Goal: Information Seeking & Learning: Understand process/instructions

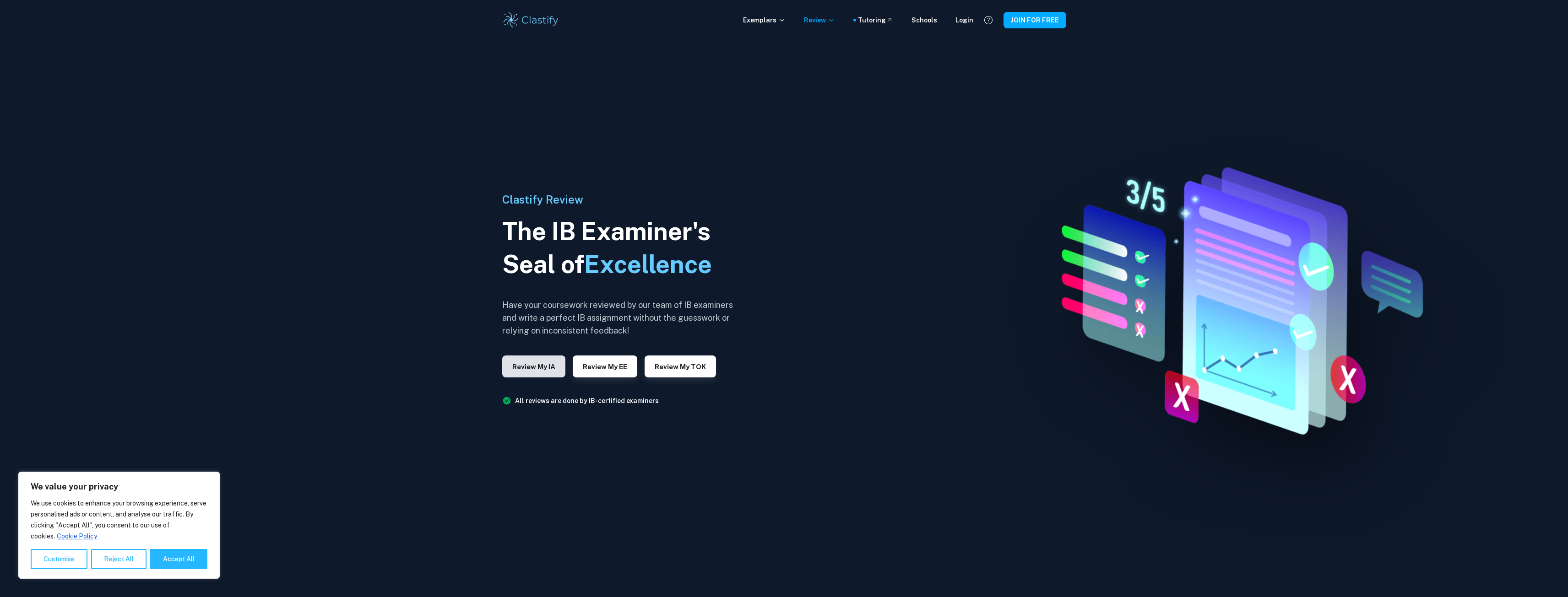
click at [537, 366] on button "Review my IA" at bounding box center [533, 367] width 63 height 22
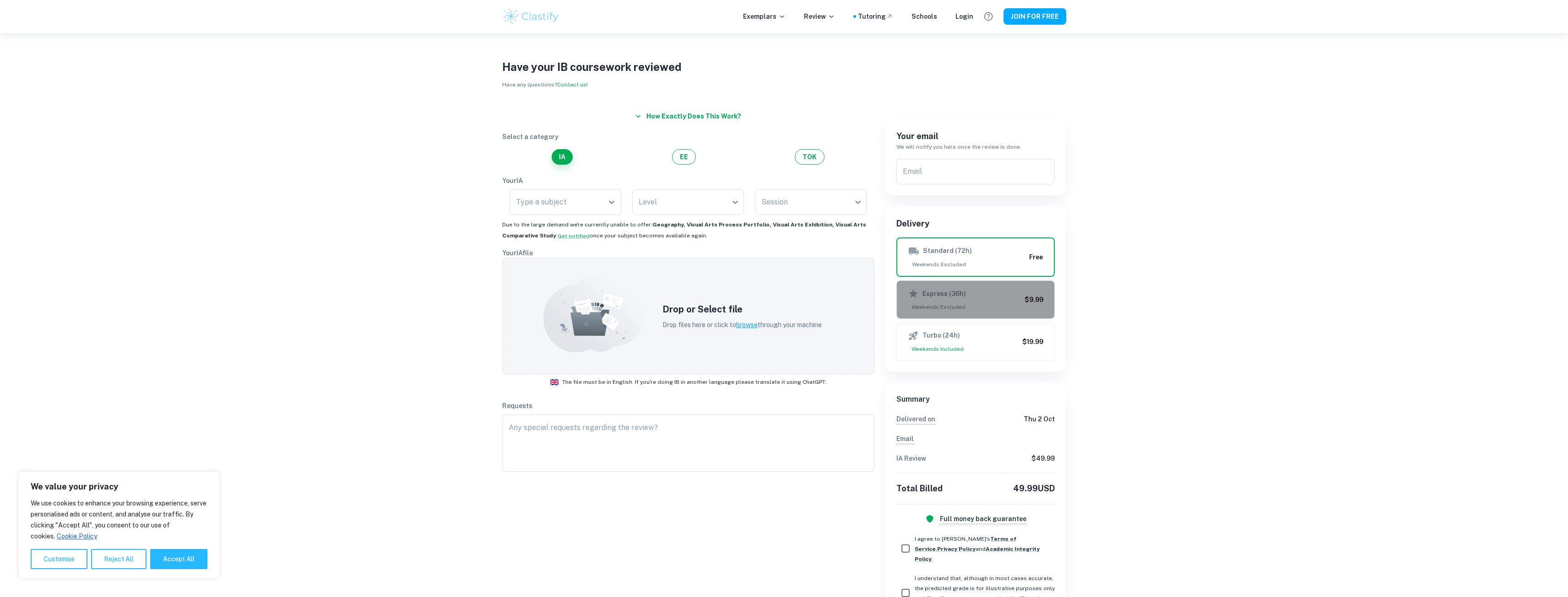
click at [970, 289] on div "Express (36h)" at bounding box center [964, 293] width 114 height 11
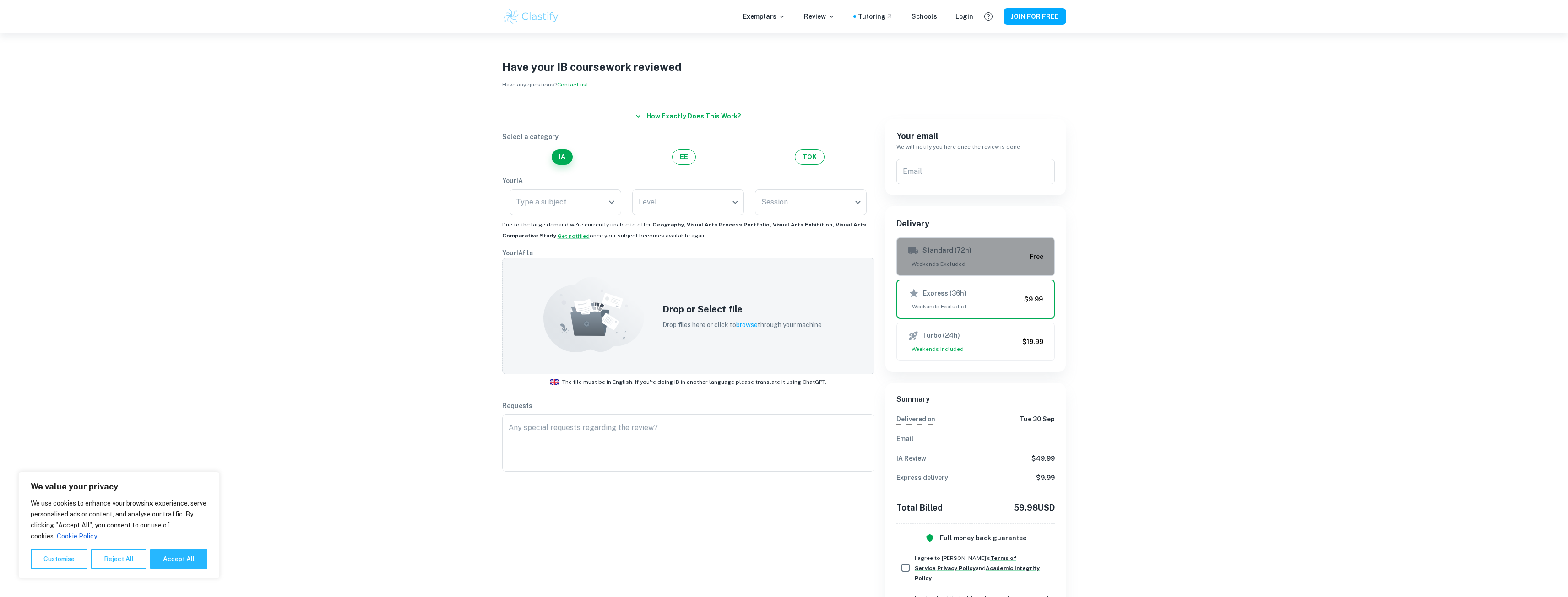
click at [967, 269] on button "Standard (72h) Weekends Excluded Free" at bounding box center [975, 256] width 159 height 39
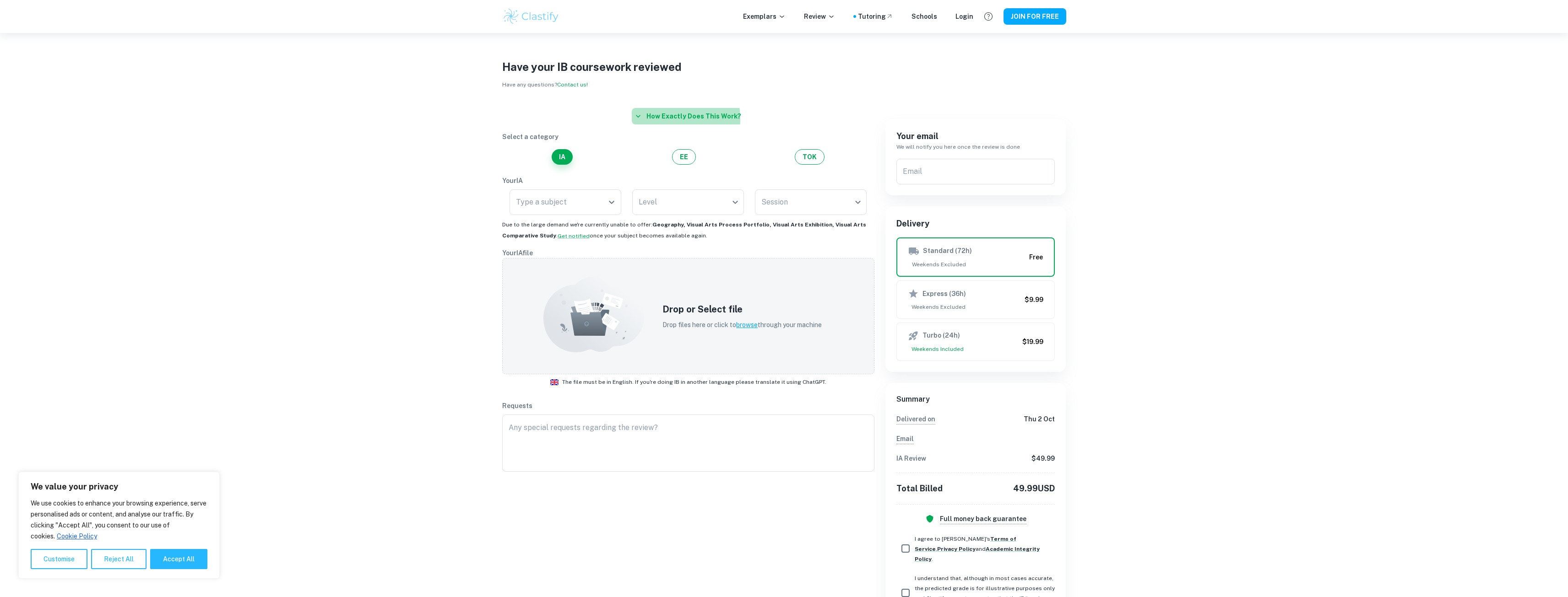
click at [647, 119] on button "How exactly does this work?" at bounding box center [688, 116] width 113 height 17
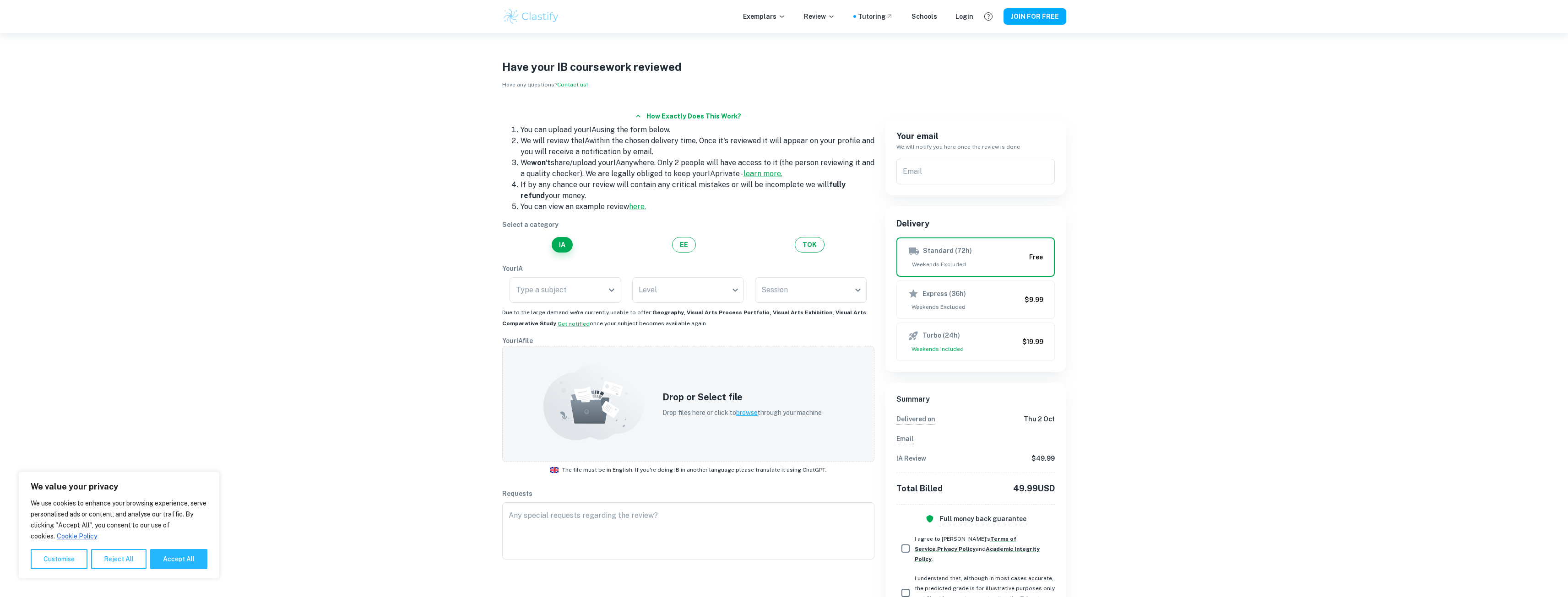
click at [765, 172] on link "learn more." at bounding box center [762, 174] width 39 height 9
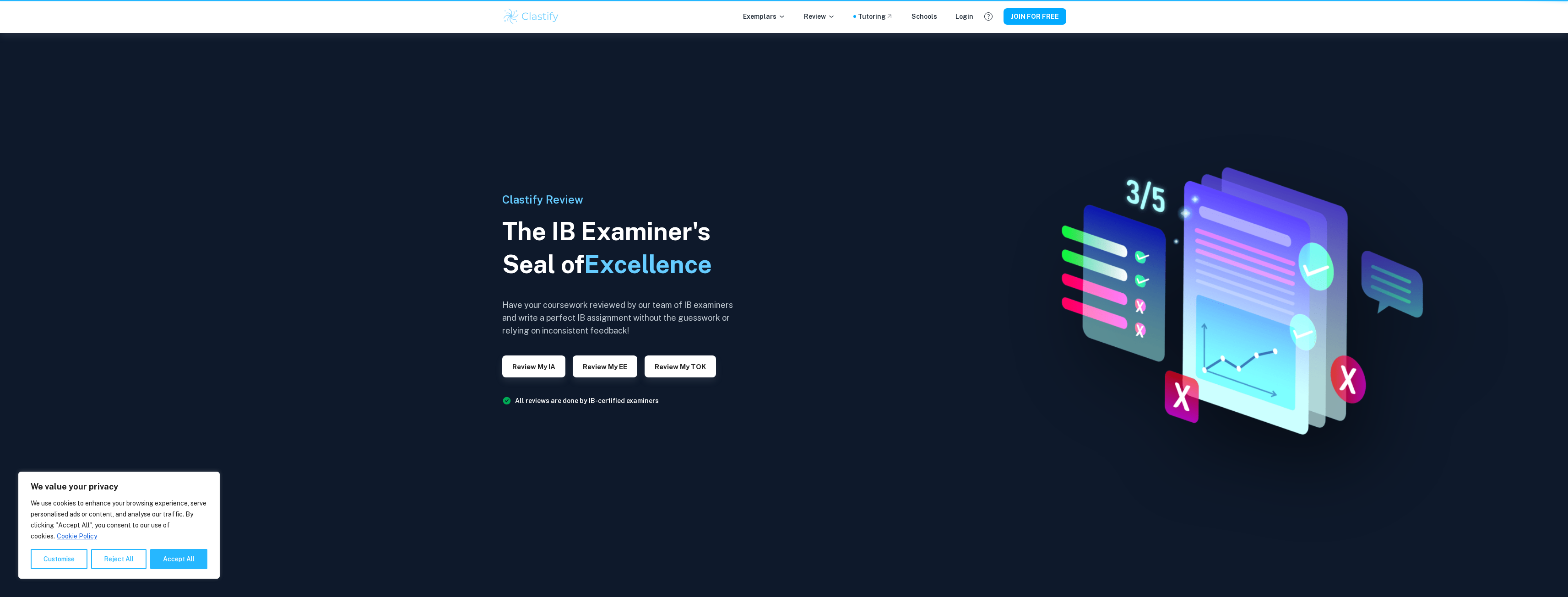
scroll to position [1366, 0]
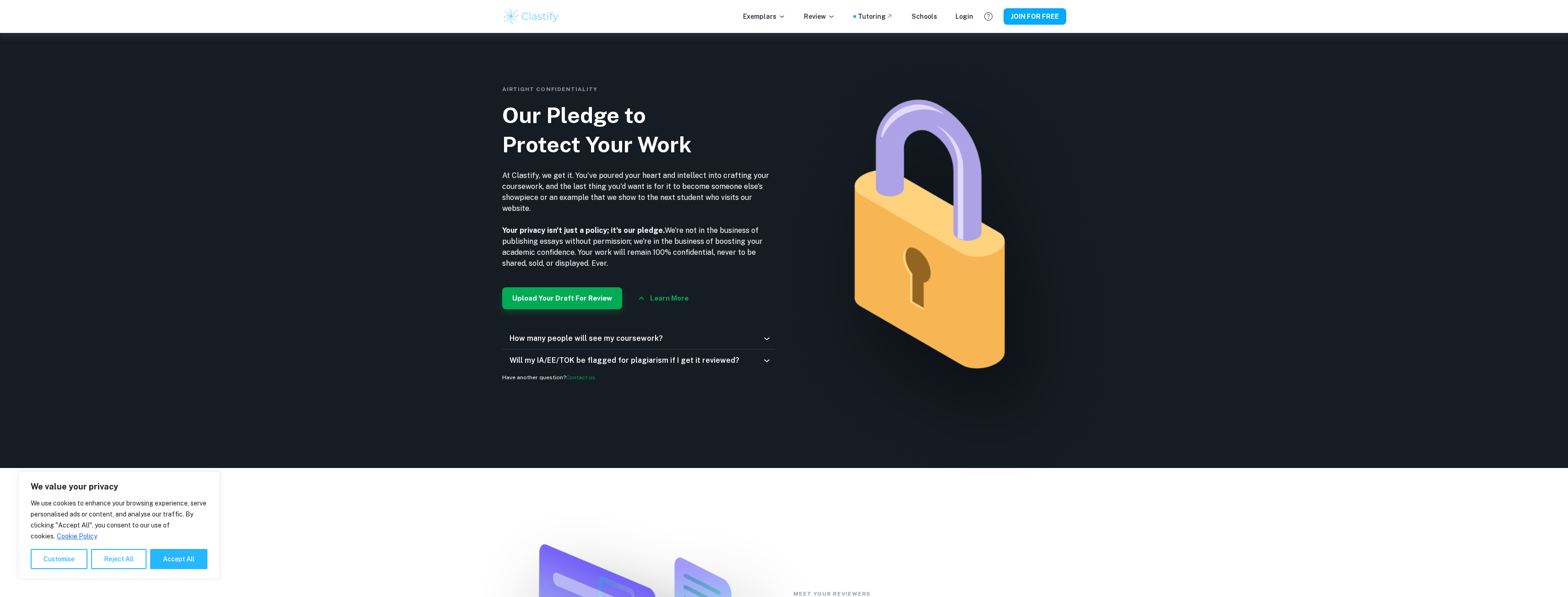
click at [713, 330] on div "How many people will see my coursework?" at bounding box center [638, 338] width 273 height 22
click at [701, 343] on div "How many people will see my coursework?" at bounding box center [636, 338] width 253 height 11
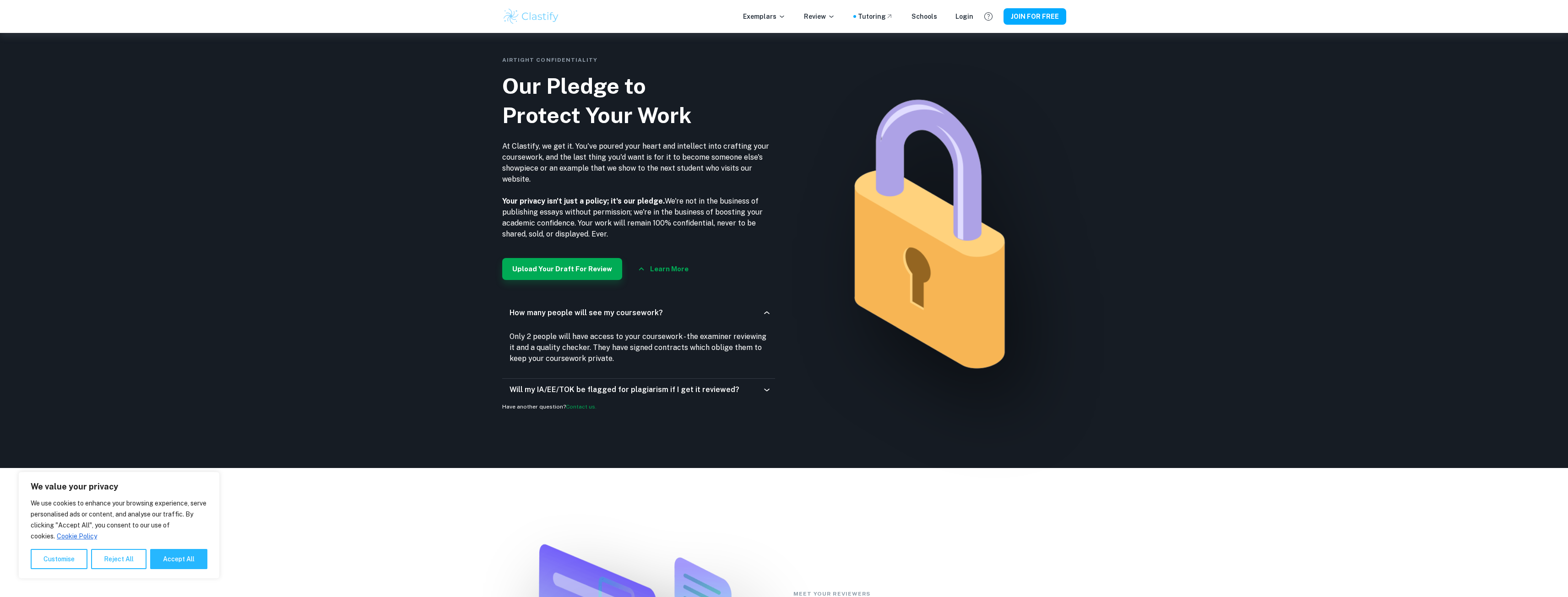
click at [670, 392] on h6 "Will my IA/EE/TOK be flagged for plagiarism if I get it reviewed?" at bounding box center [624, 390] width 230 height 11
